Goal: Download file/media

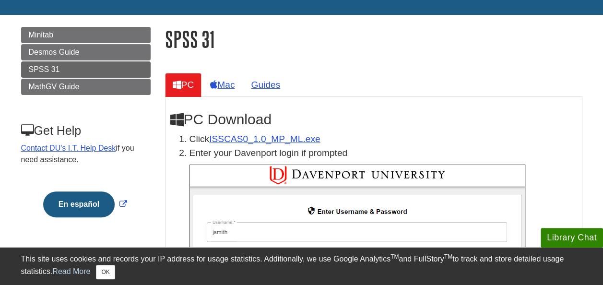
scroll to position [107, 0]
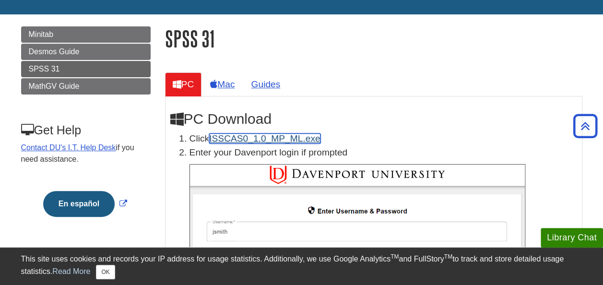
click at [261, 133] on link "ISSCAS0_1.0_MP_ML.exe" at bounding box center [264, 138] width 111 height 10
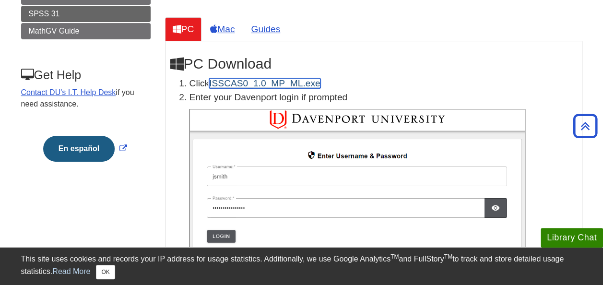
scroll to position [160, 0]
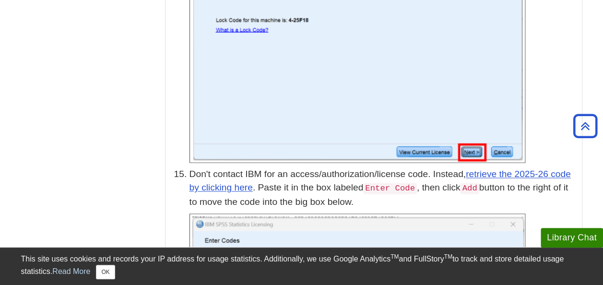
scroll to position [2519, 0]
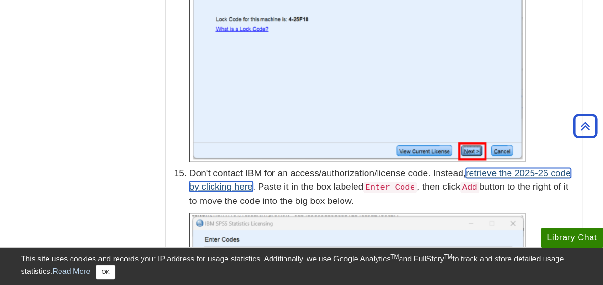
click at [501, 168] on link "retrieve the 2025-26 code by clicking here" at bounding box center [381, 180] width 382 height 24
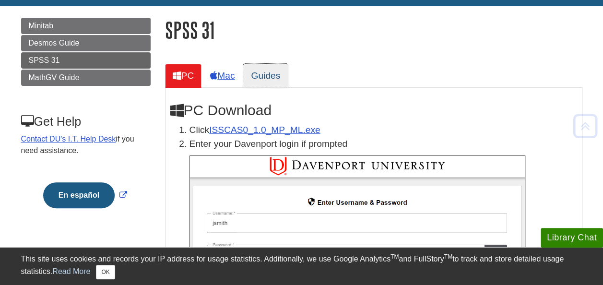
scroll to position [120, 0]
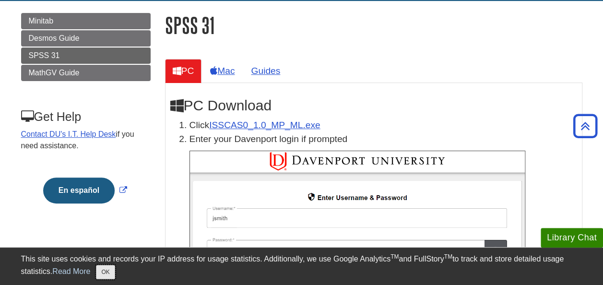
click at [103, 270] on button "OK" at bounding box center [105, 272] width 19 height 14
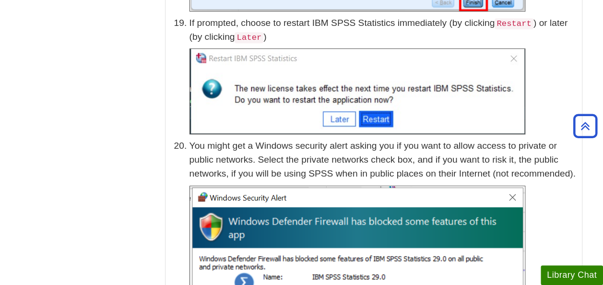
scroll to position [3864, 0]
